Goal: Transaction & Acquisition: Purchase product/service

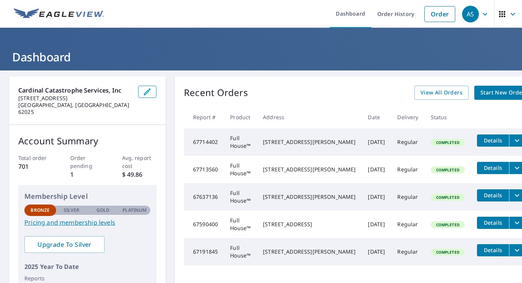
click at [474, 98] on link "Start New Order" at bounding box center [502, 93] width 56 height 14
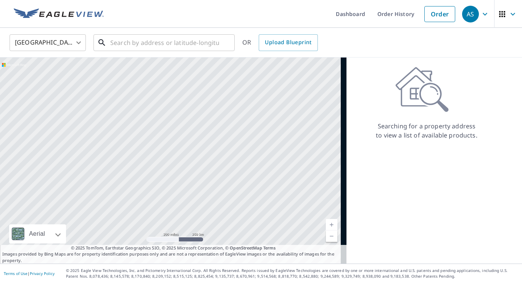
click at [162, 44] on input "text" at bounding box center [164, 42] width 109 height 21
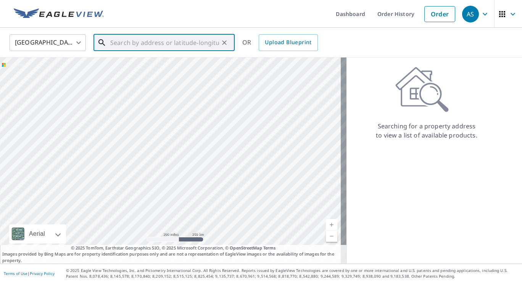
paste input "[STREET_ADDRESS]"
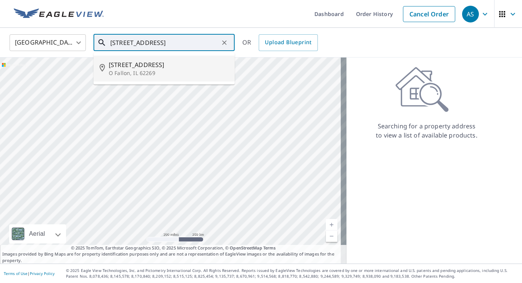
click at [148, 58] on li "[STREET_ADDRESS]" at bounding box center [163, 69] width 141 height 26
type input "[STREET_ADDRESS]"
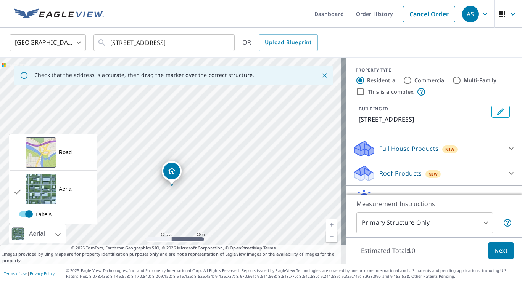
click at [58, 241] on div "Aerial" at bounding box center [37, 234] width 57 height 19
click at [50, 162] on div "View aerial and more..." at bounding box center [41, 152] width 31 height 31
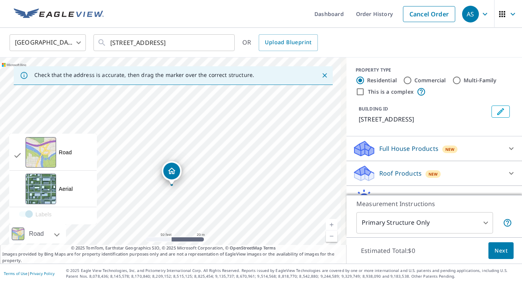
click at [49, 180] on div "View aerial and more..." at bounding box center [41, 189] width 31 height 31
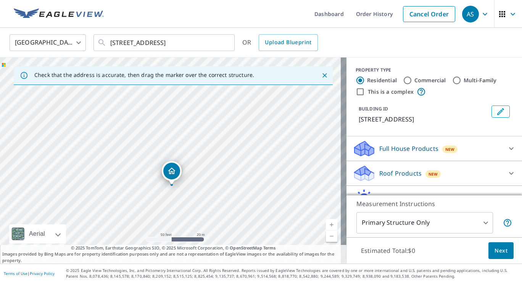
click at [406, 142] on div "Full House Products New" at bounding box center [428, 149] width 150 height 18
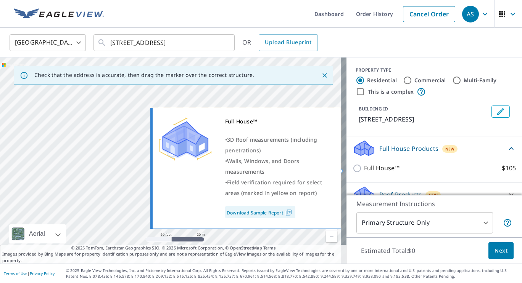
click at [353, 171] on input "Full House™ $105" at bounding box center [358, 168] width 11 height 9
checkbox input "true"
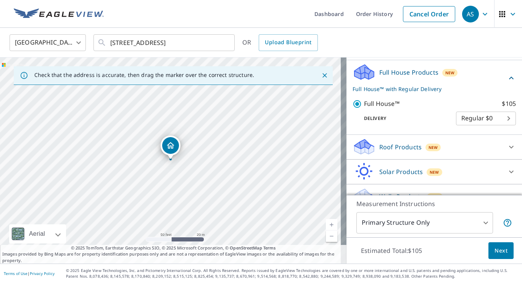
scroll to position [90, 0]
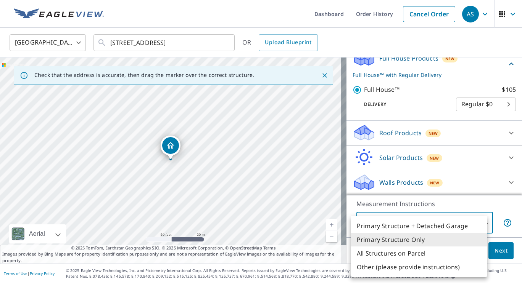
click at [423, 216] on body "AS AS Dashboard Order History Cancel Order AS United States US ​ [STREET_ADDRES…" at bounding box center [261, 141] width 522 height 283
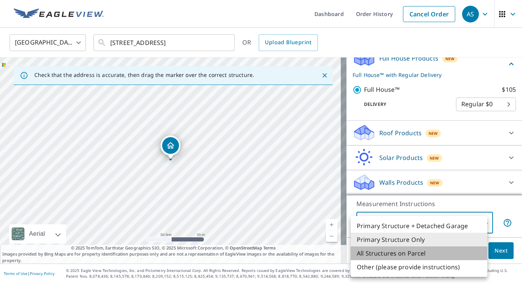
click at [398, 258] on li "All Structures on Parcel" at bounding box center [419, 254] width 137 height 14
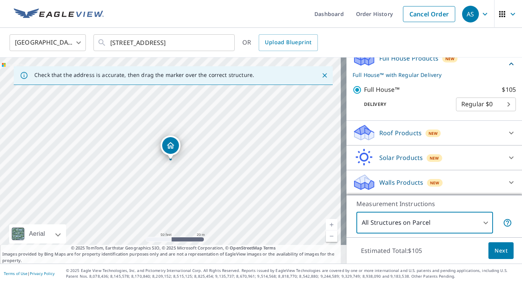
click at [410, 227] on body "AS AS Dashboard Order History Cancel Order AS United States US ​ [STREET_ADDRES…" at bounding box center [261, 141] width 522 height 283
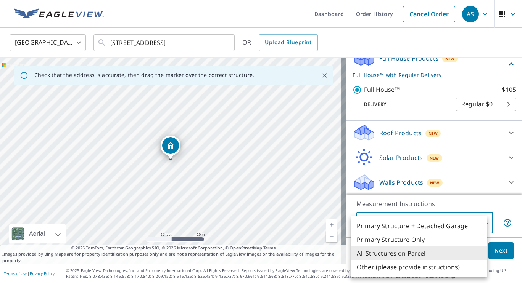
click at [412, 225] on li "Primary Structure + Detached Garage" at bounding box center [419, 226] width 137 height 14
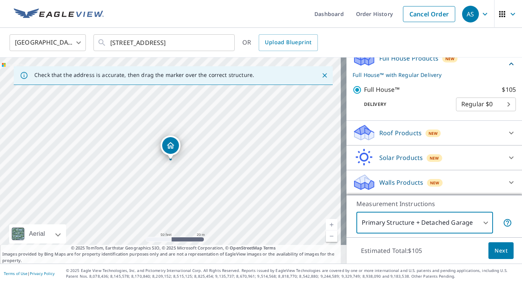
click at [412, 225] on body "AS AS Dashboard Order History Cancel Order AS United States US ​ [STREET_ADDRES…" at bounding box center [261, 141] width 522 height 283
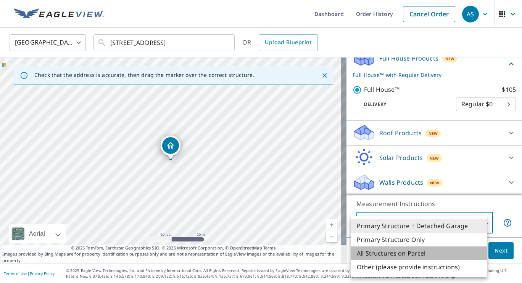
click at [413, 253] on li "All Structures on Parcel" at bounding box center [419, 254] width 137 height 14
type input "3"
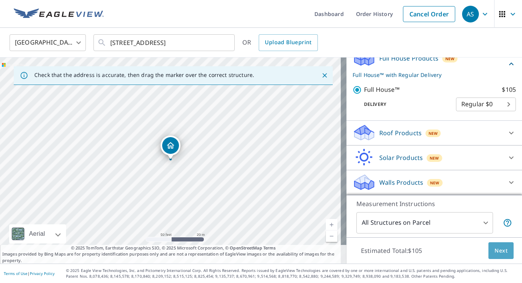
click at [499, 253] on span "Next" at bounding box center [500, 251] width 13 height 10
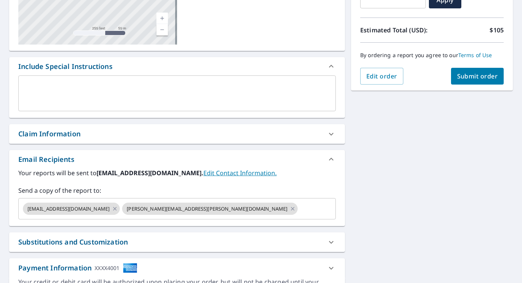
scroll to position [205, 0]
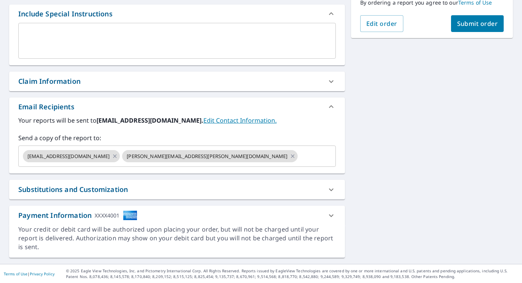
click at [299, 157] on input "text" at bounding box center [310, 156] width 22 height 14
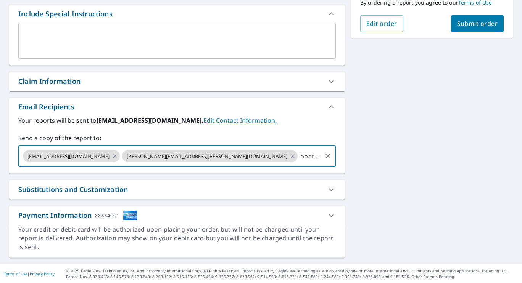
type input "boatindustries"
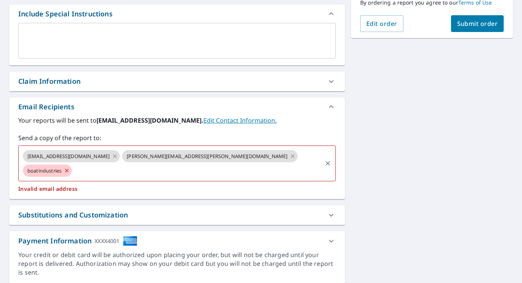
click at [70, 167] on icon at bounding box center [67, 171] width 6 height 8
checkbox input "true"
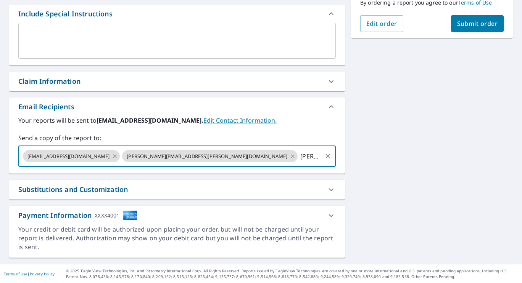
type input "[PERSON_NAME][EMAIL_ADDRESS][DOMAIN_NAME]"
checkbox input "true"
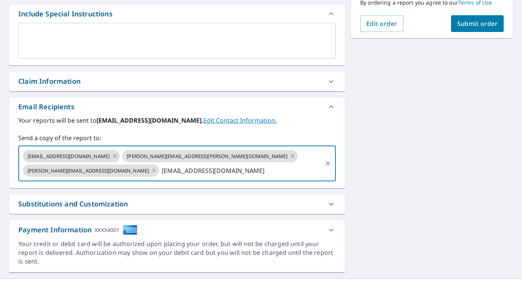
scroll to position [0, 34]
type input "[EMAIL_ADDRESS][DOMAIN_NAME]"
click at [237, 172] on div "Your reports will be sent to [EMAIL_ADDRESS][DOMAIN_NAME]. Edit Contact Informa…" at bounding box center [177, 152] width 336 height 72
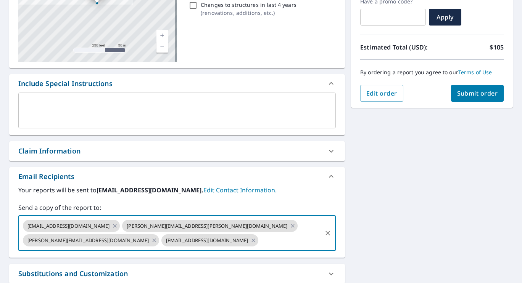
scroll to position [67, 0]
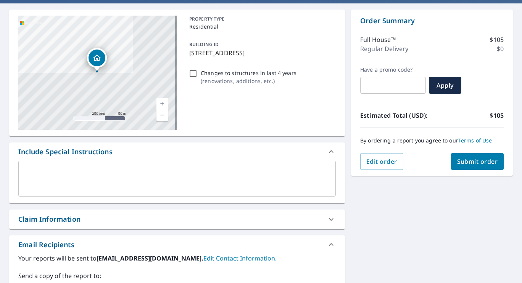
click at [473, 158] on span "Submit order" at bounding box center [477, 162] width 41 height 8
checkbox input "true"
